Goal: Obtain resource: Obtain resource

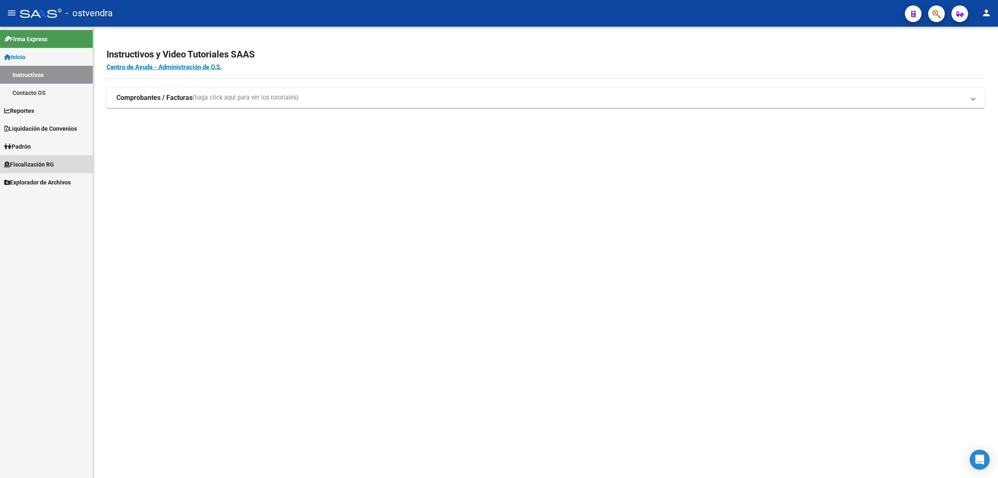
click at [41, 171] on link "Fiscalización RG" at bounding box center [46, 164] width 93 height 18
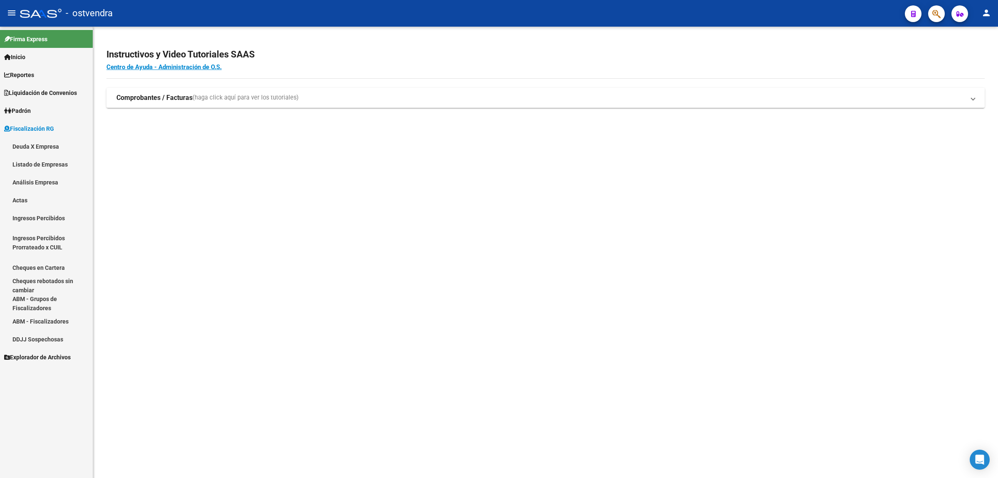
click at [48, 173] on link "Análisis Empresa" at bounding box center [46, 182] width 93 height 18
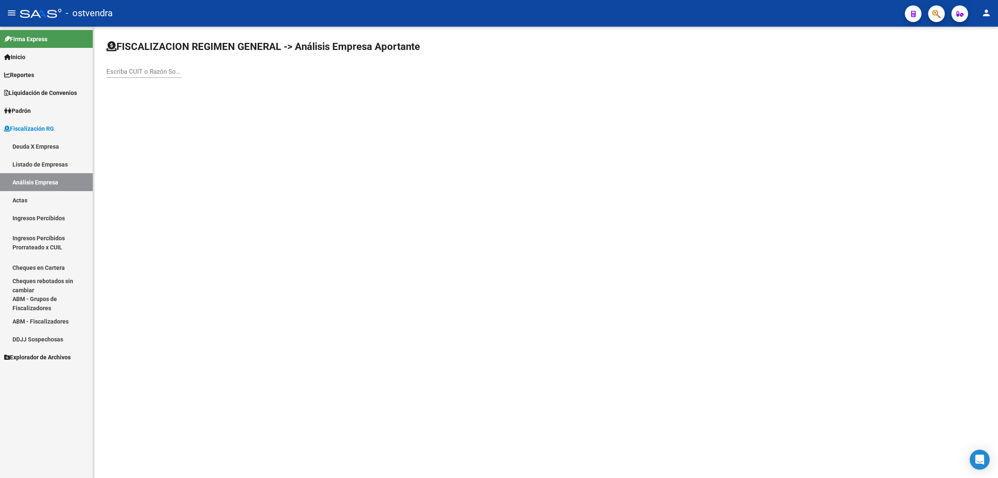
click at [177, 77] on div "Escriba CUIT o Razón Social para buscar" at bounding box center [143, 73] width 75 height 26
click at [173, 75] on div "Escriba CUIT o Razón Social para buscar" at bounding box center [143, 69] width 75 height 18
paste input "30711756104"
type input "30711756104"
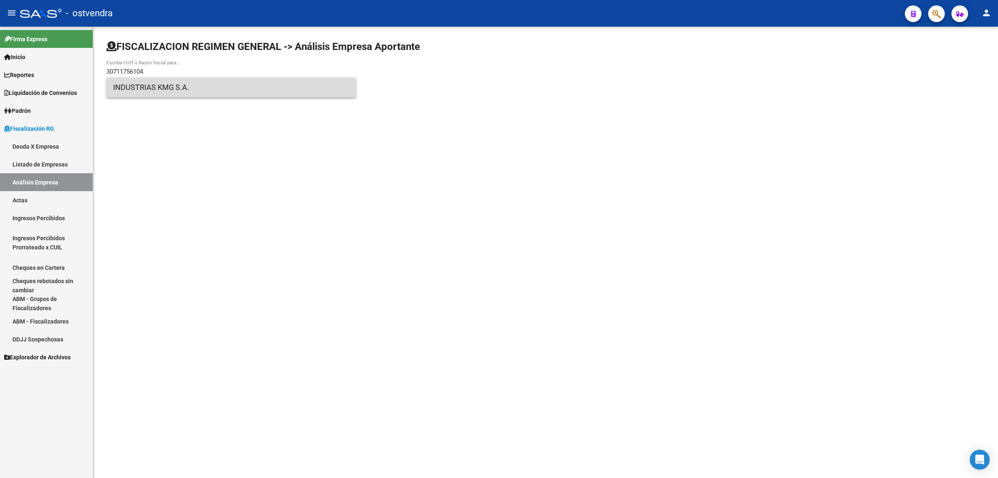
click at [167, 89] on span "INDUSTRIAS KMG S.A." at bounding box center [231, 87] width 236 height 20
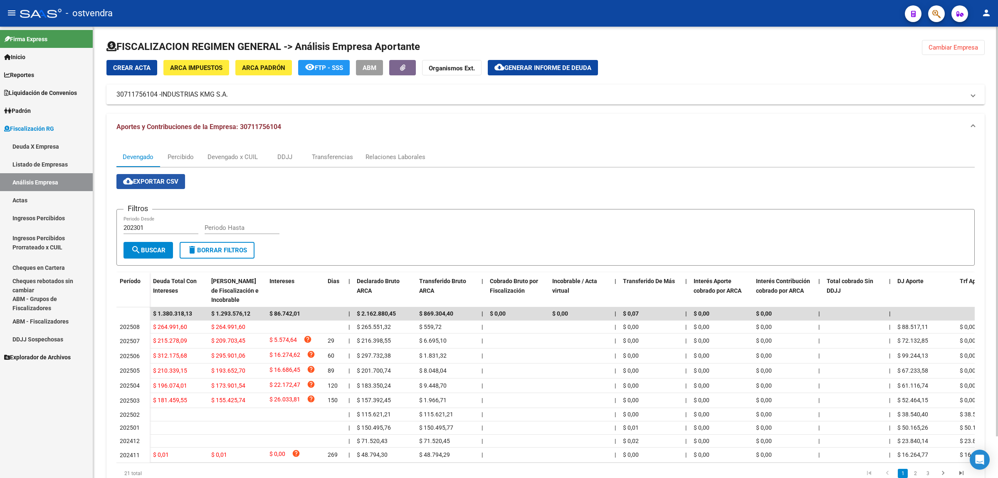
click at [122, 177] on button "cloud_download Exportar CSV" at bounding box center [150, 181] width 69 height 15
click at [219, 156] on div "Devengado x CUIL" at bounding box center [233, 156] width 50 height 9
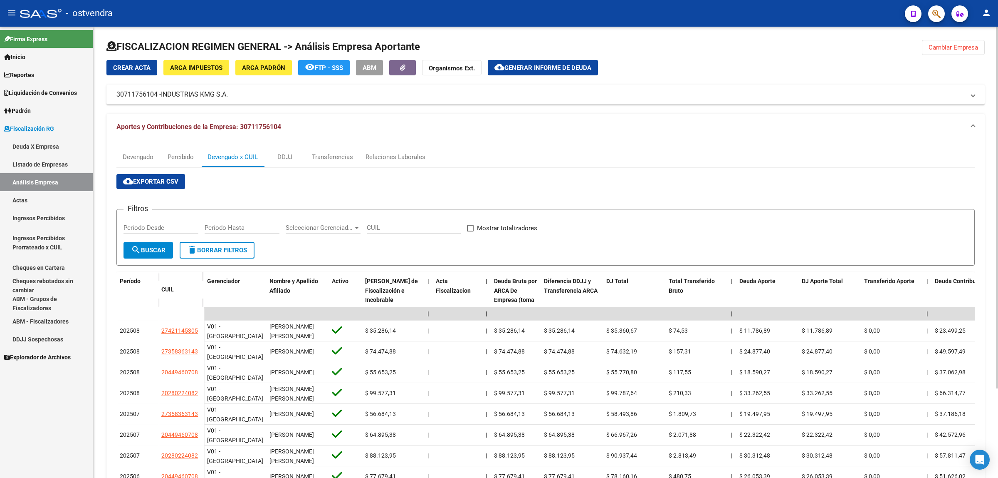
click at [169, 178] on span "cloud_download Exportar CSV" at bounding box center [150, 181] width 55 height 7
click at [531, 64] on span "Generar informe de deuda" at bounding box center [548, 67] width 87 height 7
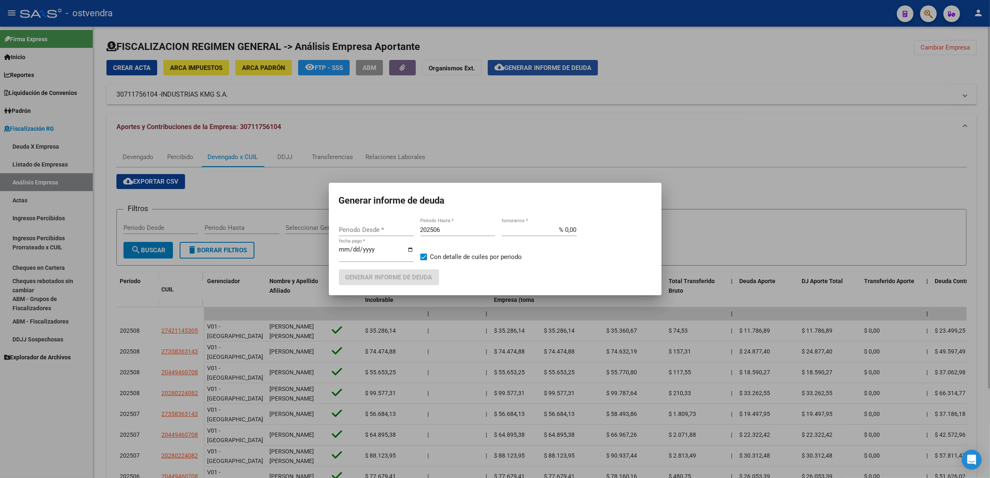
type input "202301"
click at [449, 234] on div "202506 Periodo Hasta *" at bounding box center [458, 229] width 75 height 12
type input "202509"
type input "[DATE]"
click at [390, 274] on span "Generar informe de deuda" at bounding box center [389, 277] width 87 height 7
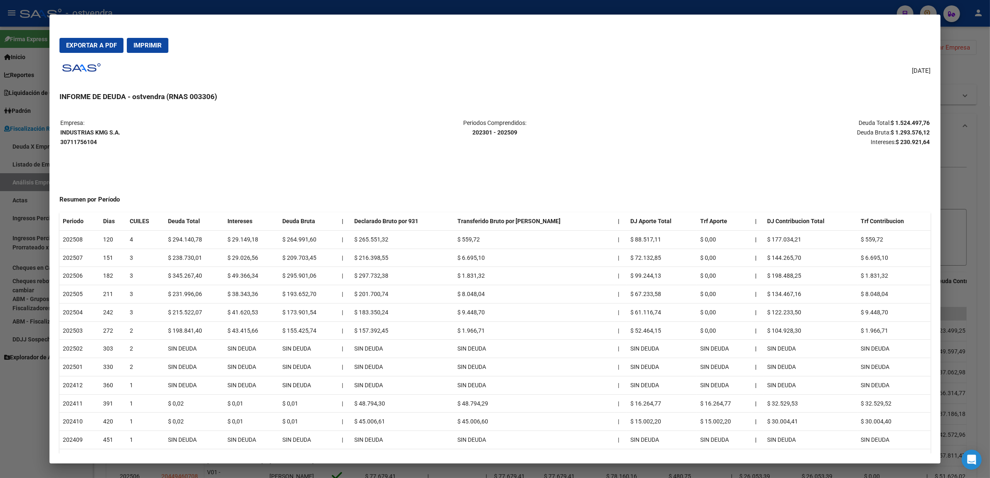
click at [91, 35] on mat-dialog-actions "Exportar a PDF Imprimir" at bounding box center [494, 45] width 871 height 28
click at [90, 42] on span "Exportar a PDF" at bounding box center [91, 45] width 51 height 7
